Goal: Task Accomplishment & Management: Manage account settings

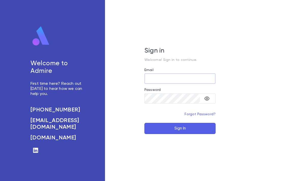
type input "**********"
click at [180, 134] on button "Sign In" at bounding box center [179, 128] width 71 height 11
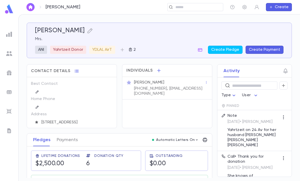
click at [7, 10] on img at bounding box center [9, 9] width 10 height 10
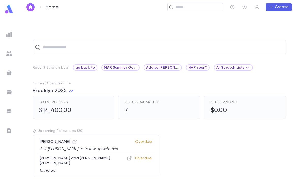
click at [190, 7] on input "text" at bounding box center [197, 7] width 47 height 5
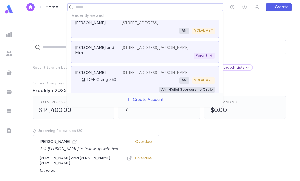
scroll to position [76, 0]
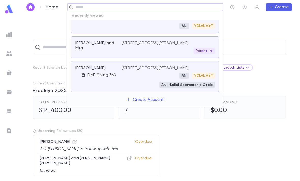
click at [94, 51] on p "[PERSON_NAME] and Mira" at bounding box center [95, 46] width 40 height 10
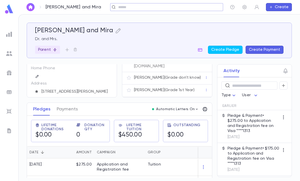
scroll to position [19, 0]
click at [184, 73] on div "[PERSON_NAME] (Grade don't know)" at bounding box center [167, 78] width 90 height 12
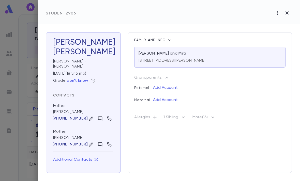
click at [277, 14] on icon "button" at bounding box center [277, 13] width 6 height 6
click at [260, 42] on ul "Mark Left Mark Not Coming Back Delete" at bounding box center [271, 31] width 52 height 27
click at [263, 60] on div at bounding box center [150, 90] width 300 height 181
click at [275, 14] on icon "button" at bounding box center [277, 13] width 6 height 6
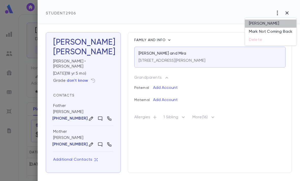
click at [265, 22] on li "[PERSON_NAME]" at bounding box center [271, 24] width 52 height 8
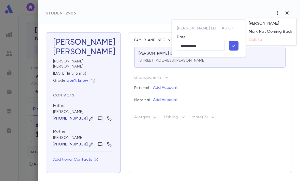
click at [263, 62] on div at bounding box center [150, 90] width 300 height 181
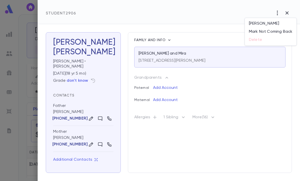
click at [265, 21] on li "[PERSON_NAME]" at bounding box center [271, 24] width 52 height 8
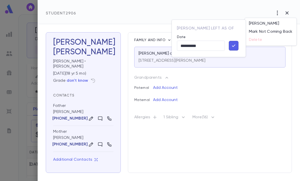
click at [238, 44] on button "button" at bounding box center [234, 46] width 10 height 10
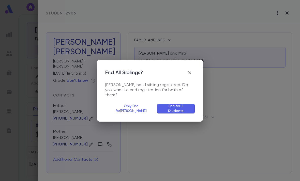
click at [143, 105] on button "Only End for [PERSON_NAME]" at bounding box center [131, 109] width 52 height 10
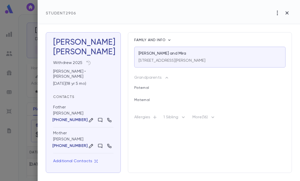
click at [276, 15] on icon "button" at bounding box center [277, 13] width 6 height 6
click at [86, 65] on div at bounding box center [150, 90] width 300 height 181
click at [88, 63] on icon "button" at bounding box center [88, 63] width 4 height 4
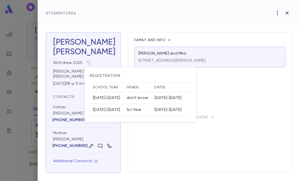
click at [147, 110] on td "1st Year" at bounding box center [137, 110] width 28 height 12
click at [141, 111] on td "1st Year" at bounding box center [137, 110] width 28 height 12
click at [160, 92] on th "Dates" at bounding box center [168, 87] width 34 height 9
click at [122, 66] on div at bounding box center [150, 90] width 300 height 181
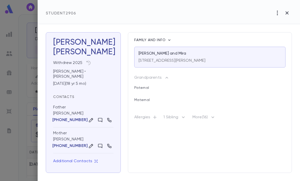
click at [125, 90] on td "1st Year" at bounding box center [124, 91] width 21 height 7
click at [117, 100] on div "[PERSON_NAME] Withdrew 2025 [PERSON_NAME] • [PERSON_NAME] [DATE] ( 18 yr 5 mo )…" at bounding box center [83, 102] width 75 height 141
click at [75, 50] on div "[PERSON_NAME]" at bounding box center [83, 52] width 60 height 10
click at [0, 0] on icon "button" at bounding box center [0, 0] width 0 height 0
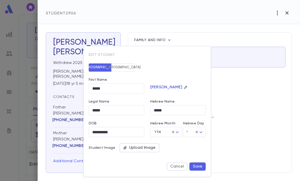
click at [184, 86] on icon "button" at bounding box center [186, 88] width 4 height 4
click at [176, 150] on div "Student Image Upload Image" at bounding box center [144, 144] width 123 height 15
click at [121, 64] on button "[DEMOGRAPHIC_DATA]" at bounding box center [122, 68] width 23 height 8
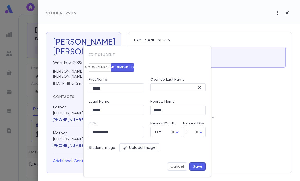
click at [105, 66] on button "[DEMOGRAPHIC_DATA]" at bounding box center [100, 68] width 23 height 8
click at [179, 164] on button "Cancel" at bounding box center [177, 167] width 21 height 8
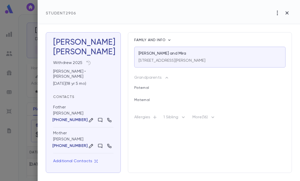
click at [271, 14] on div "Student 2906" at bounding box center [169, 12] width 262 height 24
click at [276, 15] on icon "button" at bounding box center [277, 13] width 6 height 6
click at [252, 114] on div at bounding box center [150, 90] width 300 height 181
click at [291, 13] on button "button" at bounding box center [287, 13] width 10 height 10
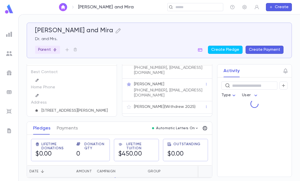
scroll to position [0, 0]
